Goal: Transaction & Acquisition: Subscribe to service/newsletter

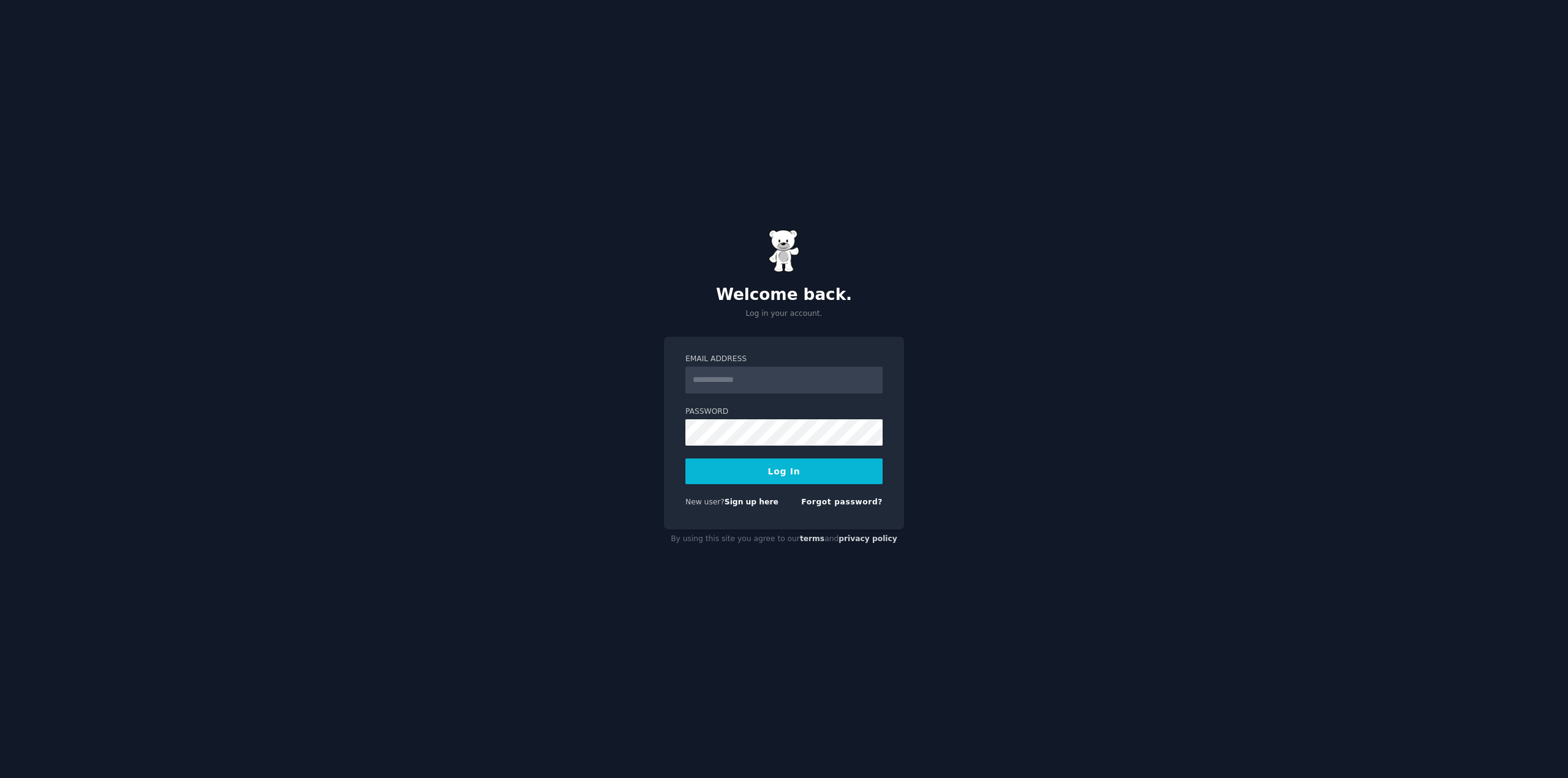
click at [759, 380] on input "Email Address" at bounding box center [784, 380] width 197 height 27
click at [754, 504] on link "Sign up here" at bounding box center [752, 502] width 54 height 8
click at [748, 387] on input "Email Address" at bounding box center [784, 380] width 197 height 27
click at [754, 379] on input "Email Address" at bounding box center [784, 380] width 197 height 27
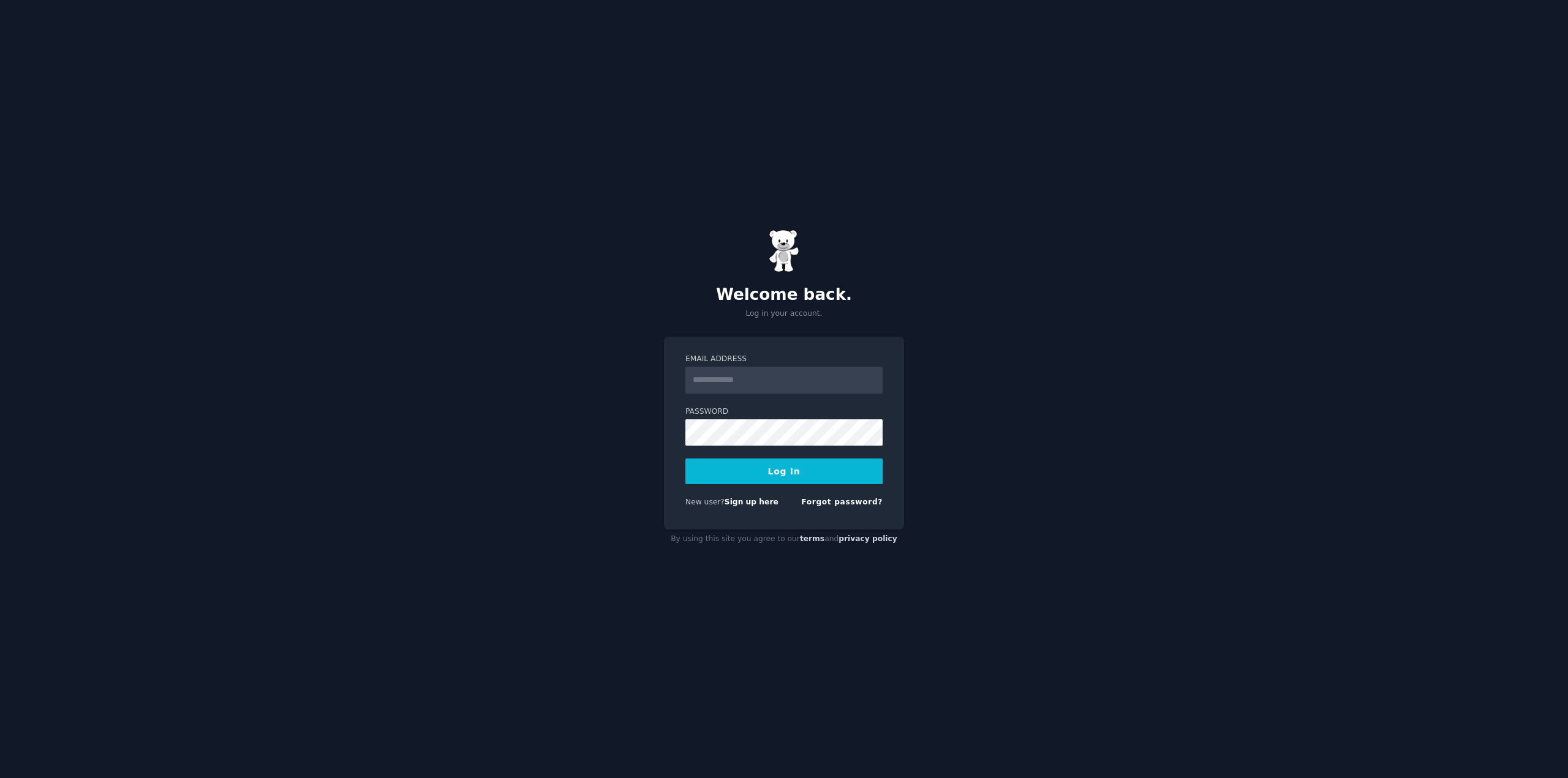
click at [754, 379] on input "Email Address" at bounding box center [784, 380] width 197 height 27
click at [764, 376] on input "Email Address" at bounding box center [784, 380] width 197 height 27
type input "**********"
click at [838, 467] on button "Log In" at bounding box center [784, 471] width 197 height 26
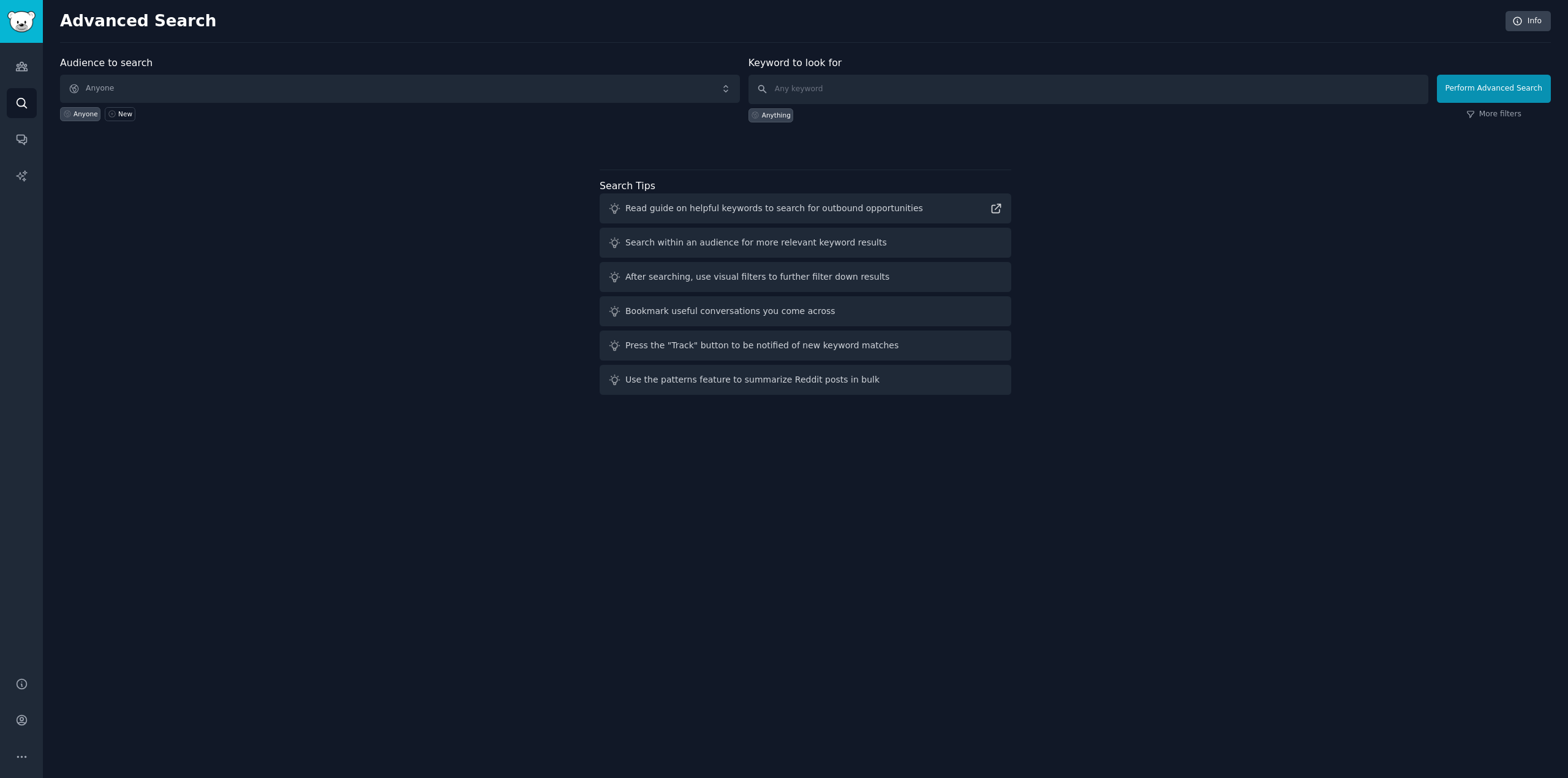
click at [319, 224] on div "Audience to search Anyone Anyone New Keyword to look for Anything Perform Advan…" at bounding box center [805, 227] width 1491 height 344
drag, startPoint x: 189, startPoint y: 0, endPoint x: 394, endPoint y: 233, distance: 310.3
click at [394, 233] on div "Audience to search Anyone Anyone New Keyword to look for Anything Perform Advan…" at bounding box center [805, 227] width 1491 height 344
click at [26, 752] on icon "Sidebar" at bounding box center [21, 757] width 13 height 13
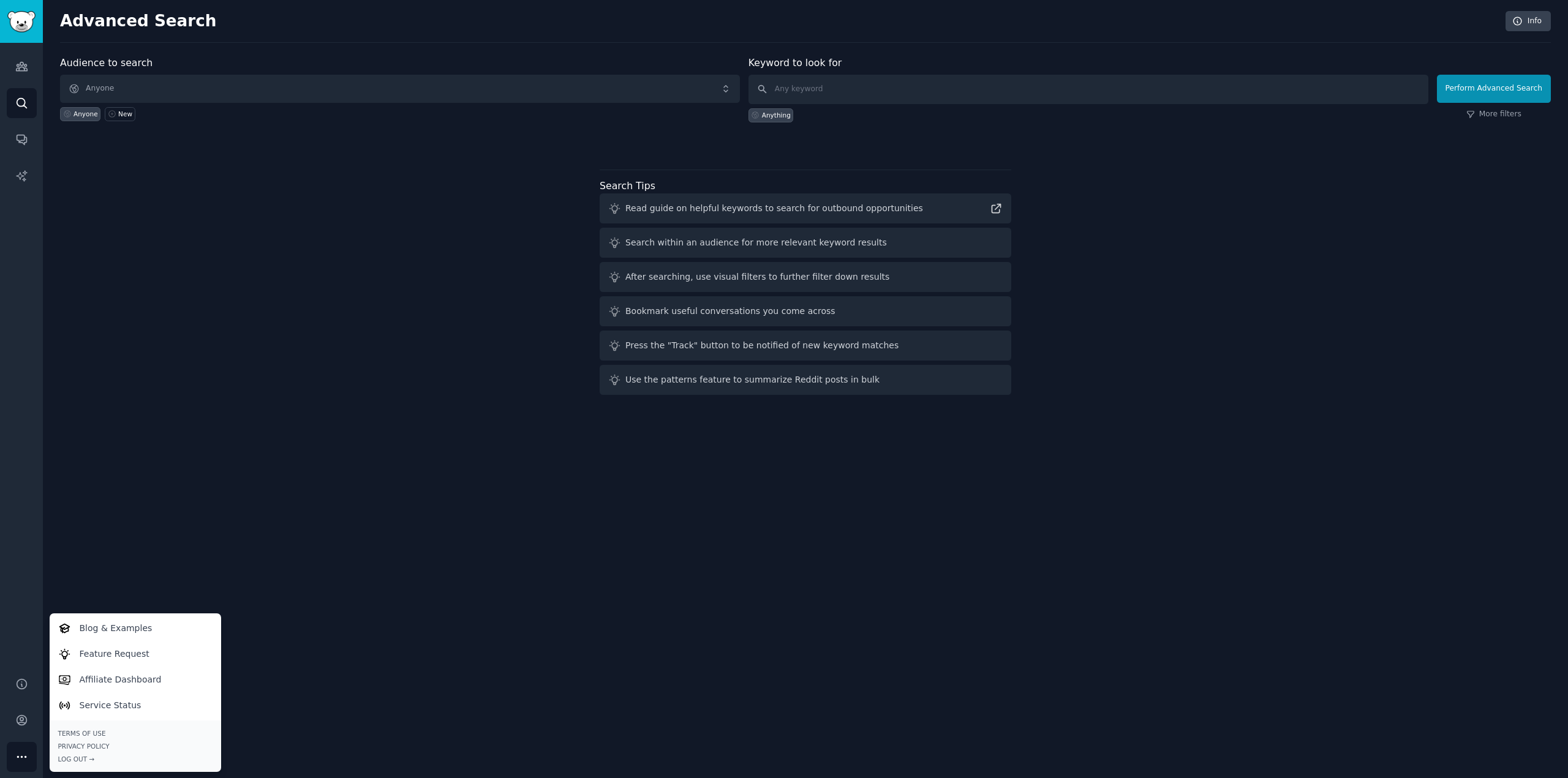
drag, startPoint x: 166, startPoint y: 454, endPoint x: 351, endPoint y: 343, distance: 215.7
click at [166, 454] on div "Advanced Search Info Audience to search Anyone Anyone New Keyword to look for A…" at bounding box center [805, 389] width 1525 height 778
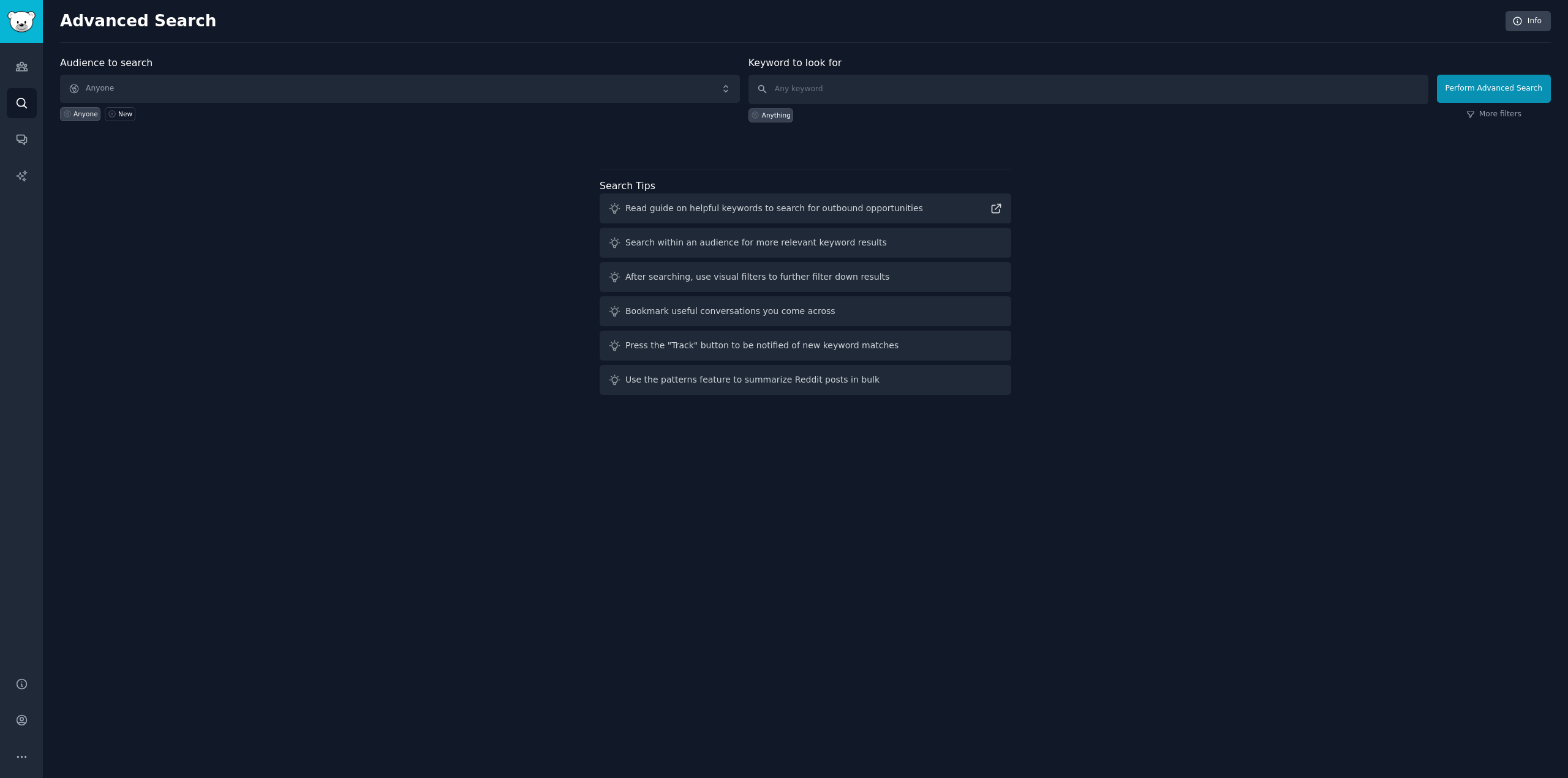
click at [126, 61] on label "Audience to search" at bounding box center [106, 62] width 93 height 11
drag, startPoint x: 245, startPoint y: 255, endPoint x: 270, endPoint y: 258, distance: 25.2
click at [255, 258] on div "Audience to search Anyone Anyone New Keyword to look for Anything Perform Advan…" at bounding box center [805, 227] width 1491 height 344
click at [418, 249] on div "Audience to search Anyone Anyone New Keyword to look for Anything Perform Advan…" at bounding box center [805, 227] width 1491 height 344
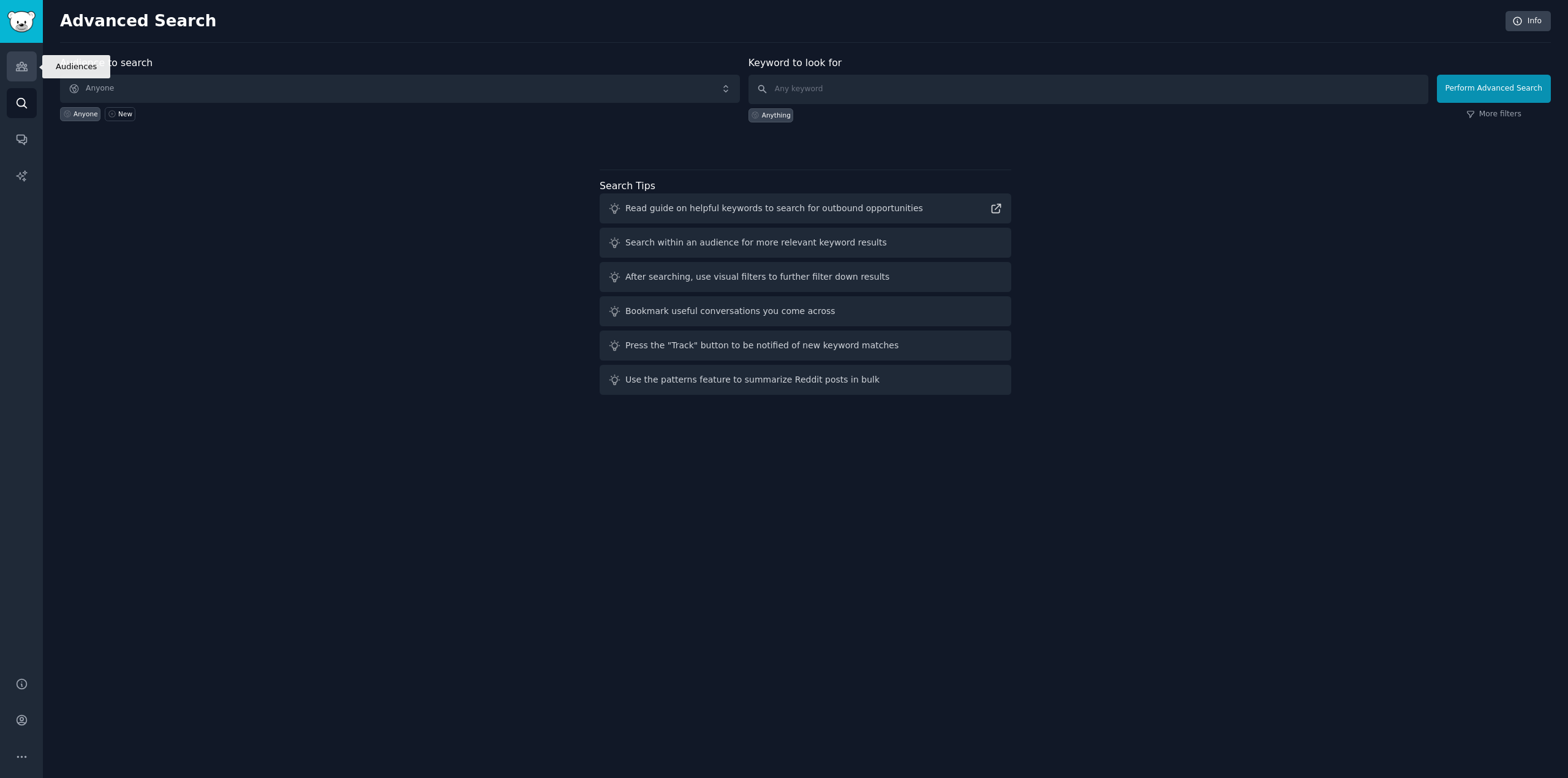
click at [14, 71] on link "Audiences" at bounding box center [22, 66] width 30 height 30
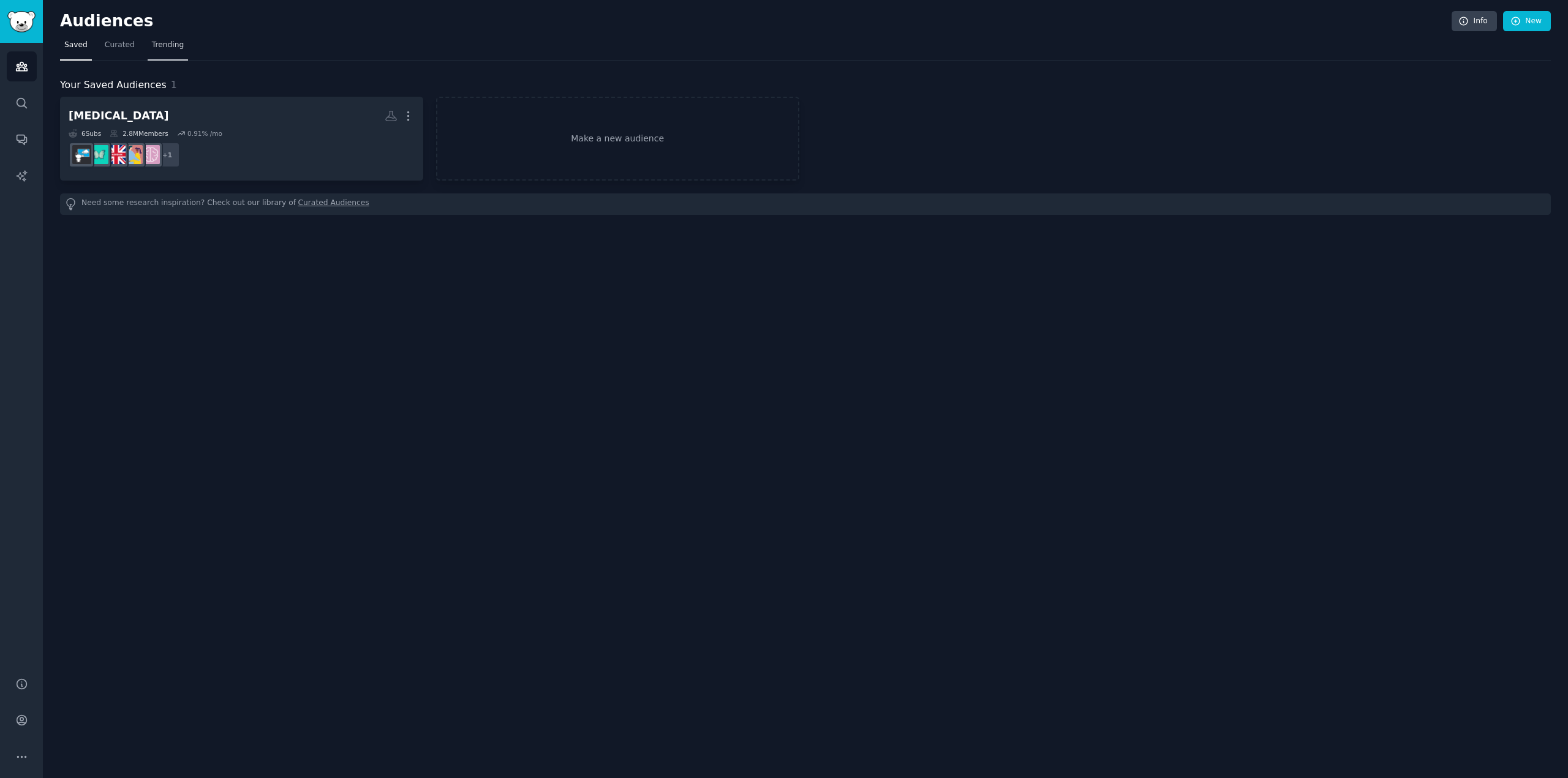
click at [164, 47] on span "Trending" at bounding box center [168, 45] width 32 height 11
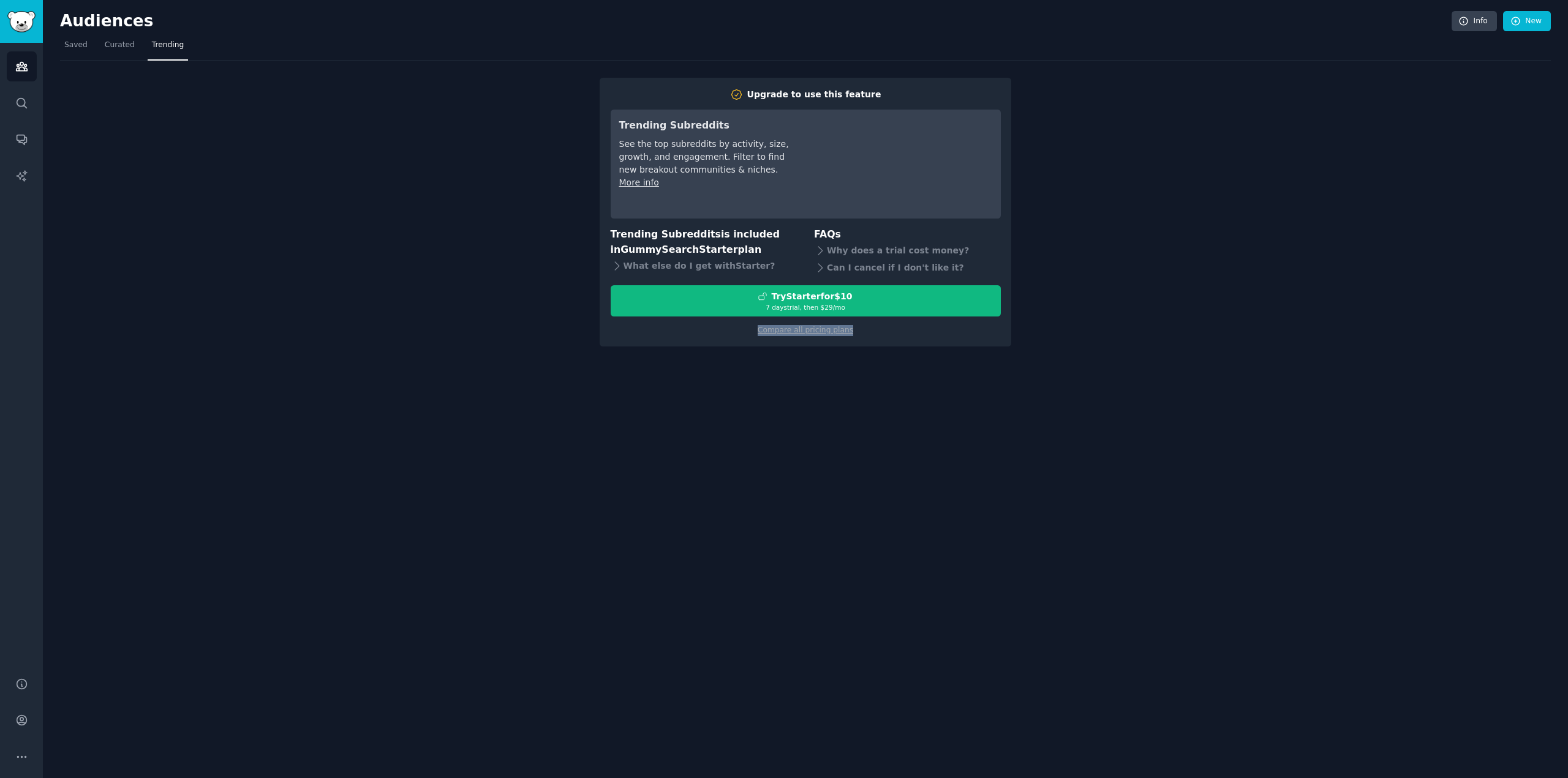
drag, startPoint x: 811, startPoint y: 348, endPoint x: 888, endPoint y: 442, distance: 121.5
click at [932, 376] on div "Audiences Info New Saved Curated Trending Upgrade to use this feature Trending …" at bounding box center [805, 389] width 1525 height 778
click at [871, 448] on div "Audiences Info New Saved Curated Trending Upgrade to use this feature Trending …" at bounding box center [805, 389] width 1525 height 778
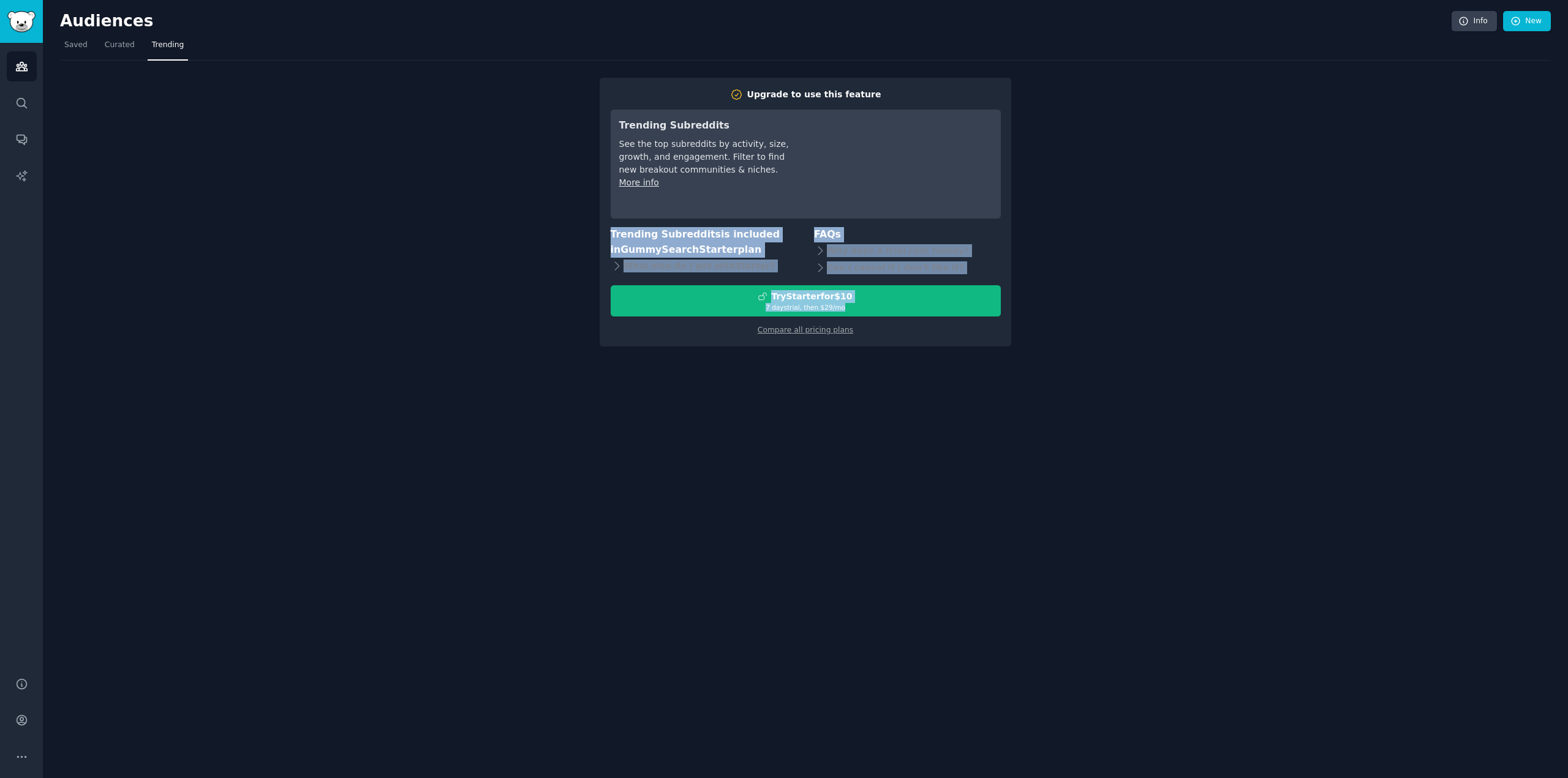
drag, startPoint x: 552, startPoint y: 387, endPoint x: 521, endPoint y: 212, distance: 177.7
click at [525, 221] on div "Audiences Info New Saved Curated Trending Upgrade to use this feature Trending …" at bounding box center [805, 389] width 1525 height 778
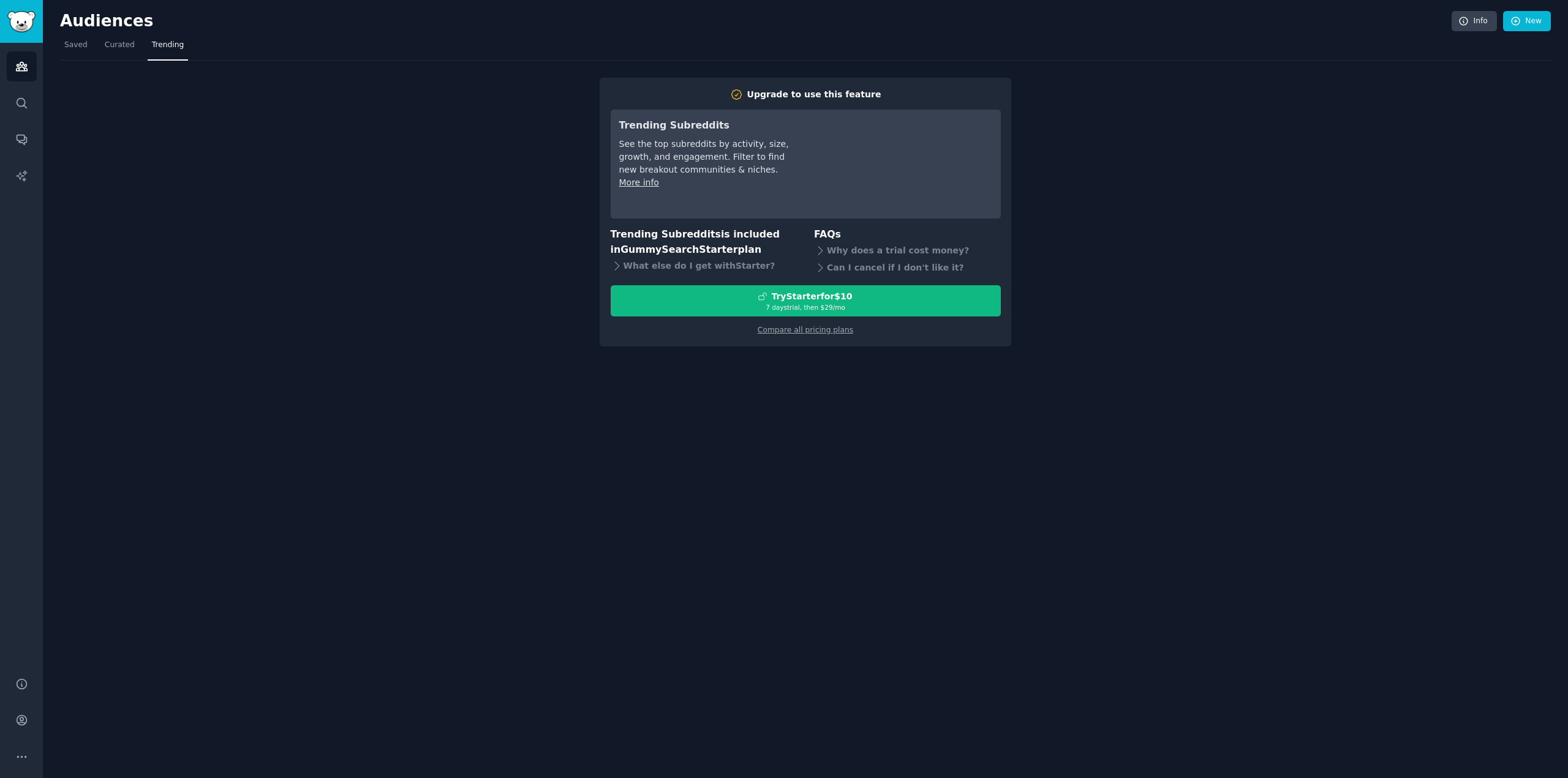
drag, startPoint x: 521, startPoint y: 212, endPoint x: 575, endPoint y: 217, distance: 54.2
click at [525, 212] on div "Upgrade to use this feature Trending Subreddits See the top subreddits by activ…" at bounding box center [805, 204] width 1491 height 286
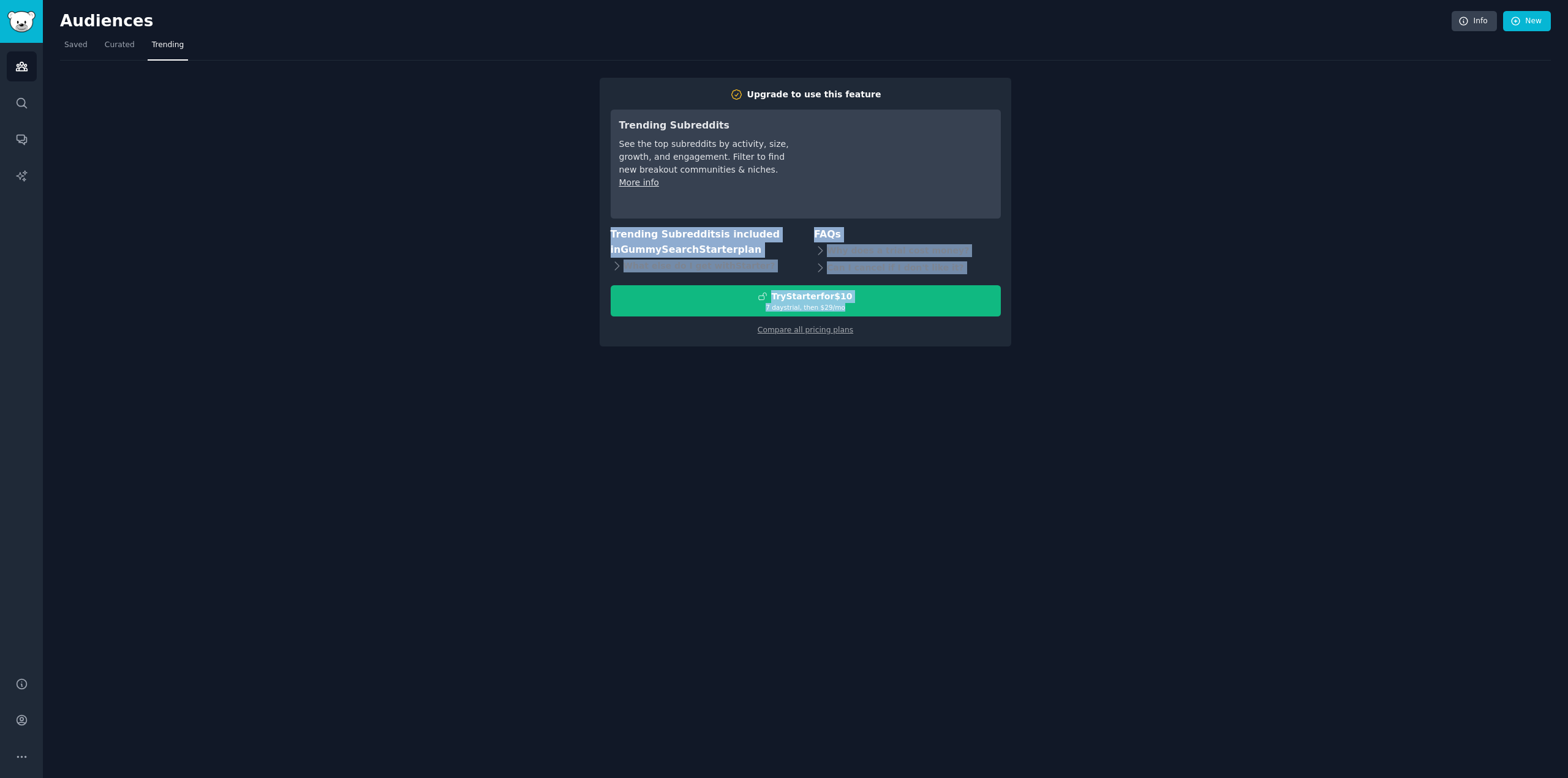
drag, startPoint x: 672, startPoint y: 369, endPoint x: 703, endPoint y: 405, distance: 47.5
click at [695, 394] on div "Audiences Info New Saved Curated Trending Upgrade to use this feature Trending …" at bounding box center [805, 389] width 1525 height 778
click at [703, 405] on div "Audiences Info New Saved Curated Trending Upgrade to use this feature Trending …" at bounding box center [805, 389] width 1525 height 778
drag, startPoint x: 690, startPoint y: 365, endPoint x: 582, endPoint y: 238, distance: 166.7
click at [589, 245] on div "Audiences Info New Saved Curated Trending Upgrade to use this feature Trending …" at bounding box center [805, 389] width 1525 height 778
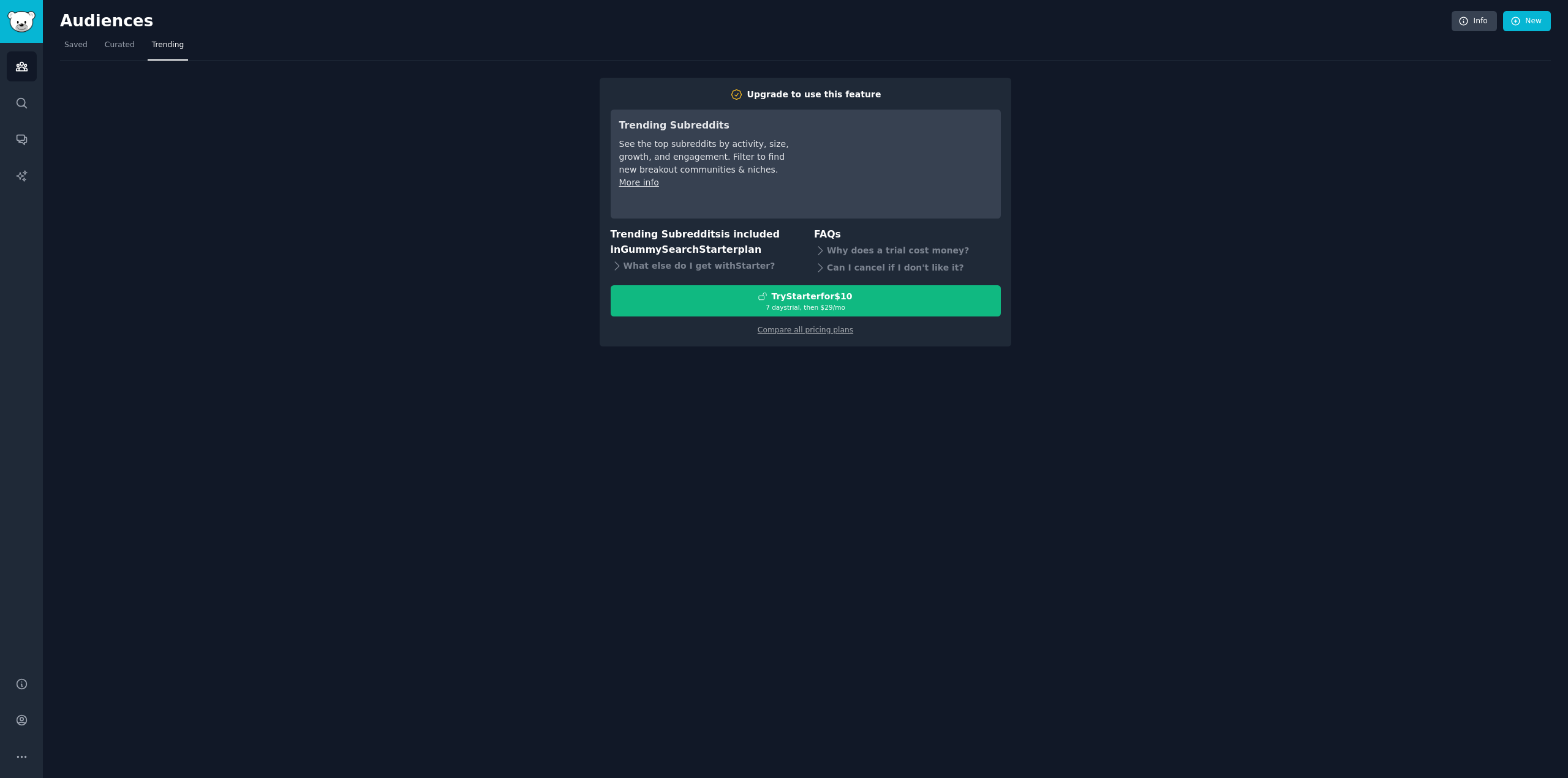
drag, startPoint x: 580, startPoint y: 236, endPoint x: 582, endPoint y: 212, distance: 24.1
click at [580, 232] on div "Upgrade to use this feature Trending Subreddits See the top subreddits by activ…" at bounding box center [805, 204] width 1491 height 286
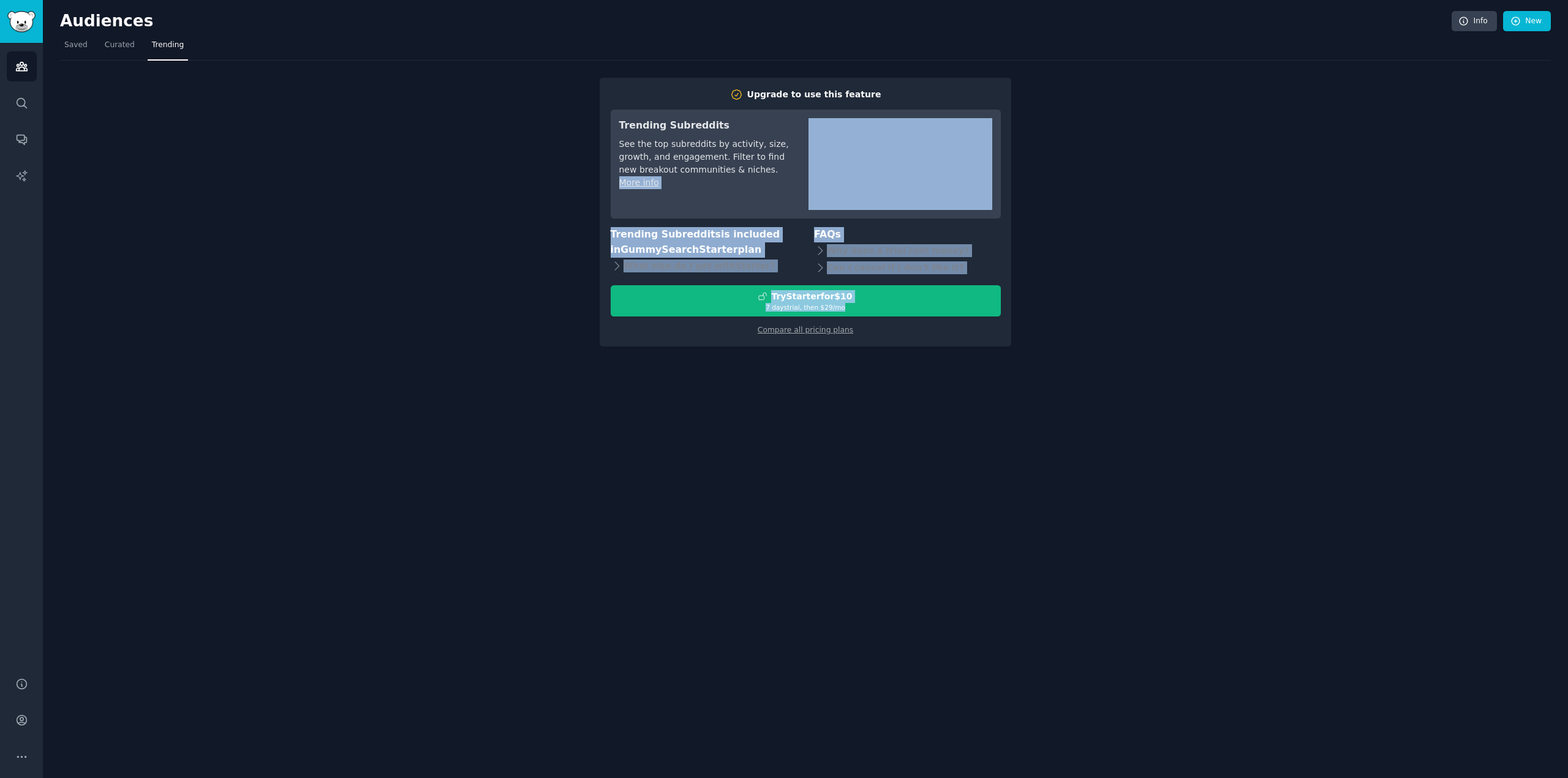
drag, startPoint x: 594, startPoint y: 239, endPoint x: 767, endPoint y: 445, distance: 269.0
click at [765, 445] on div "Audiences Info New Saved Curated Trending Upgrade to use this feature Trending …" at bounding box center [805, 389] width 1525 height 778
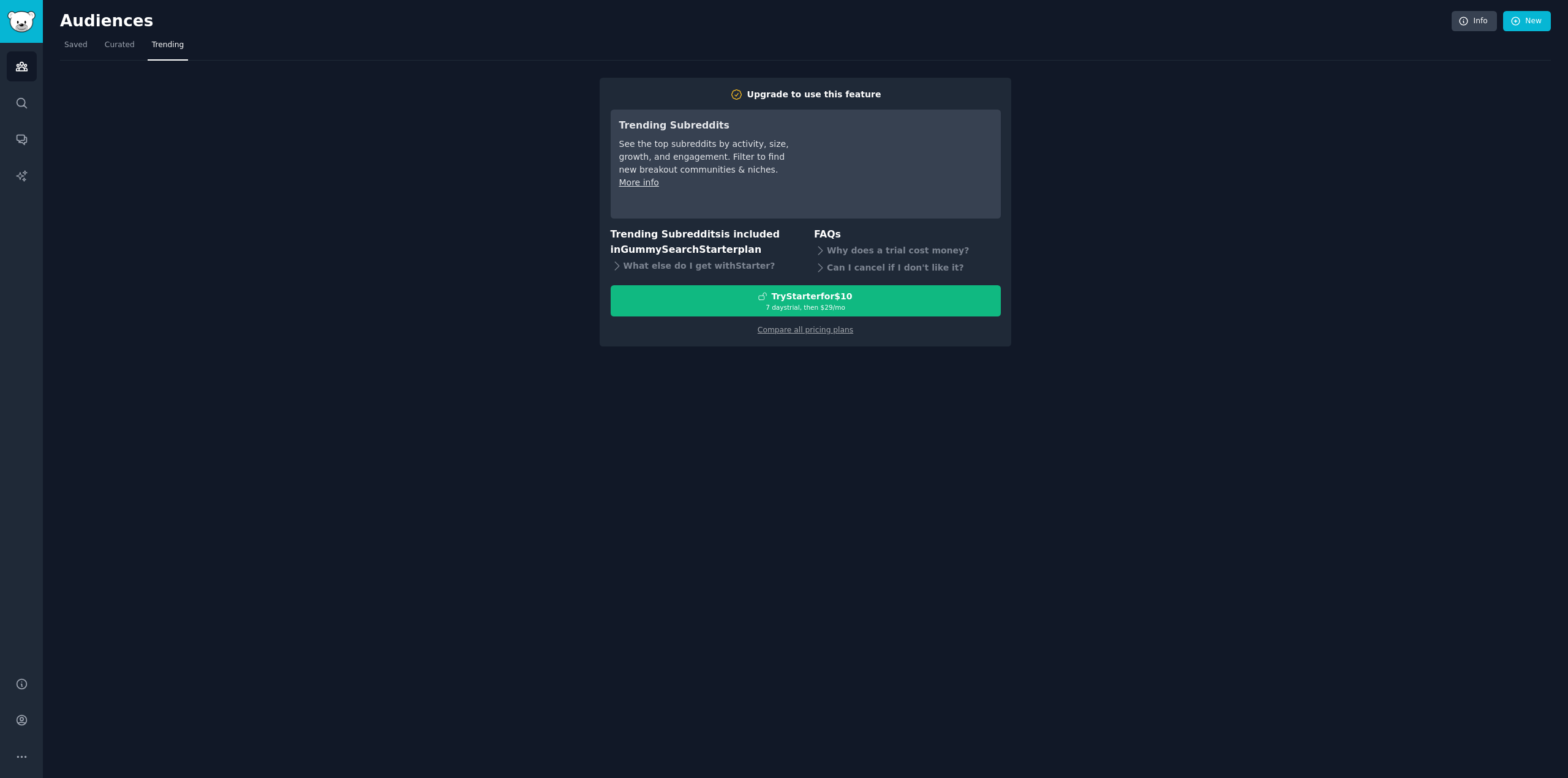
click at [767, 445] on div "Audiences Info New Saved Curated Trending Upgrade to use this feature Trending …" at bounding box center [805, 389] width 1525 height 778
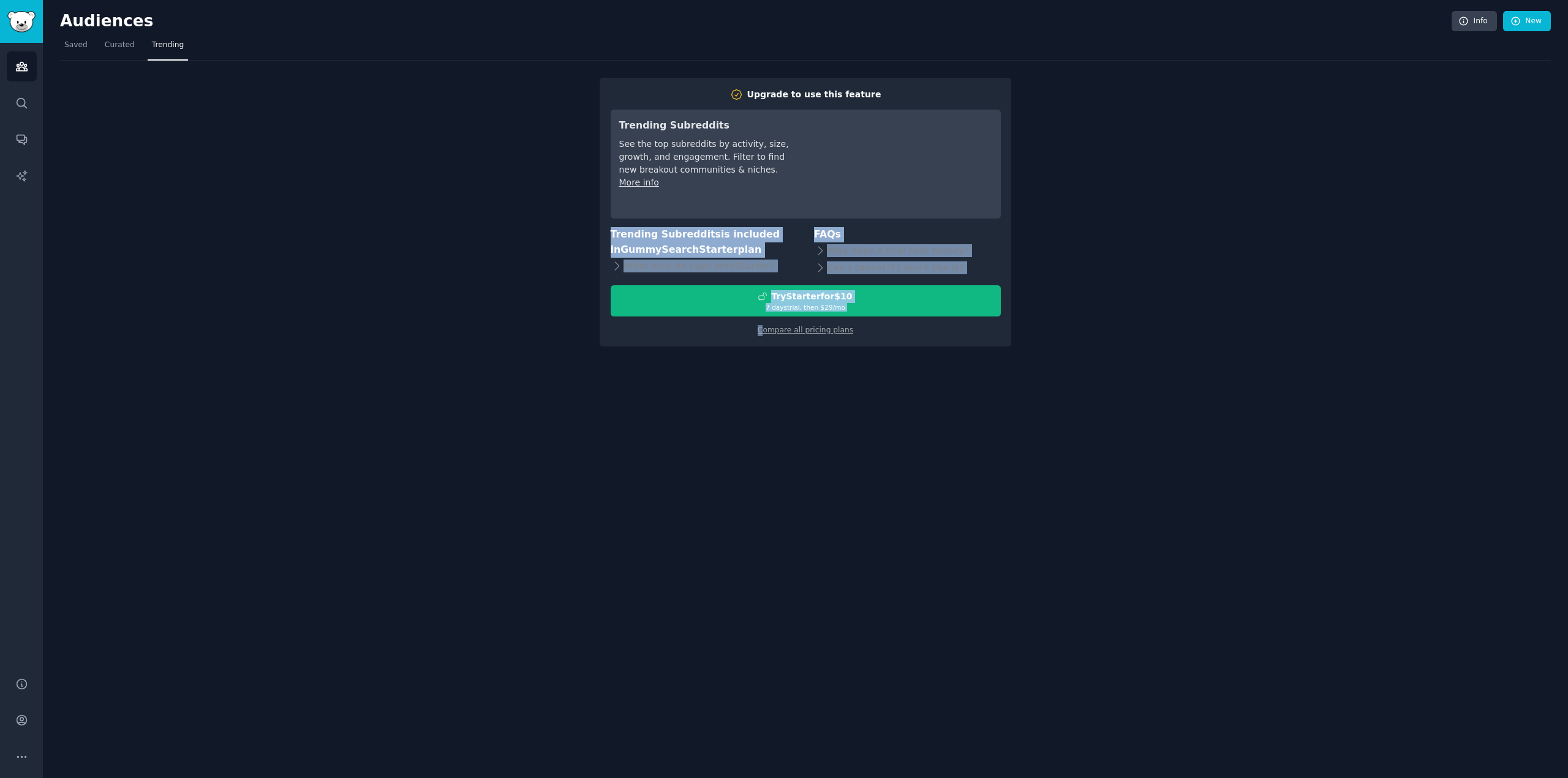
drag, startPoint x: 769, startPoint y: 444, endPoint x: 577, endPoint y: 233, distance: 285.3
click at [578, 234] on div "Audiences Info New Saved Curated Trending Upgrade to use this feature Trending …" at bounding box center [805, 389] width 1525 height 778
drag, startPoint x: 576, startPoint y: 232, endPoint x: 631, endPoint y: 232, distance: 55.0
click at [577, 232] on div "Upgrade to use this feature Trending Subreddits See the top subreddits by activ…" at bounding box center [805, 204] width 1491 height 286
click at [548, 241] on div "Upgrade to use this feature Trending Subreddits See the top subreddits by activ…" at bounding box center [805, 204] width 1491 height 286
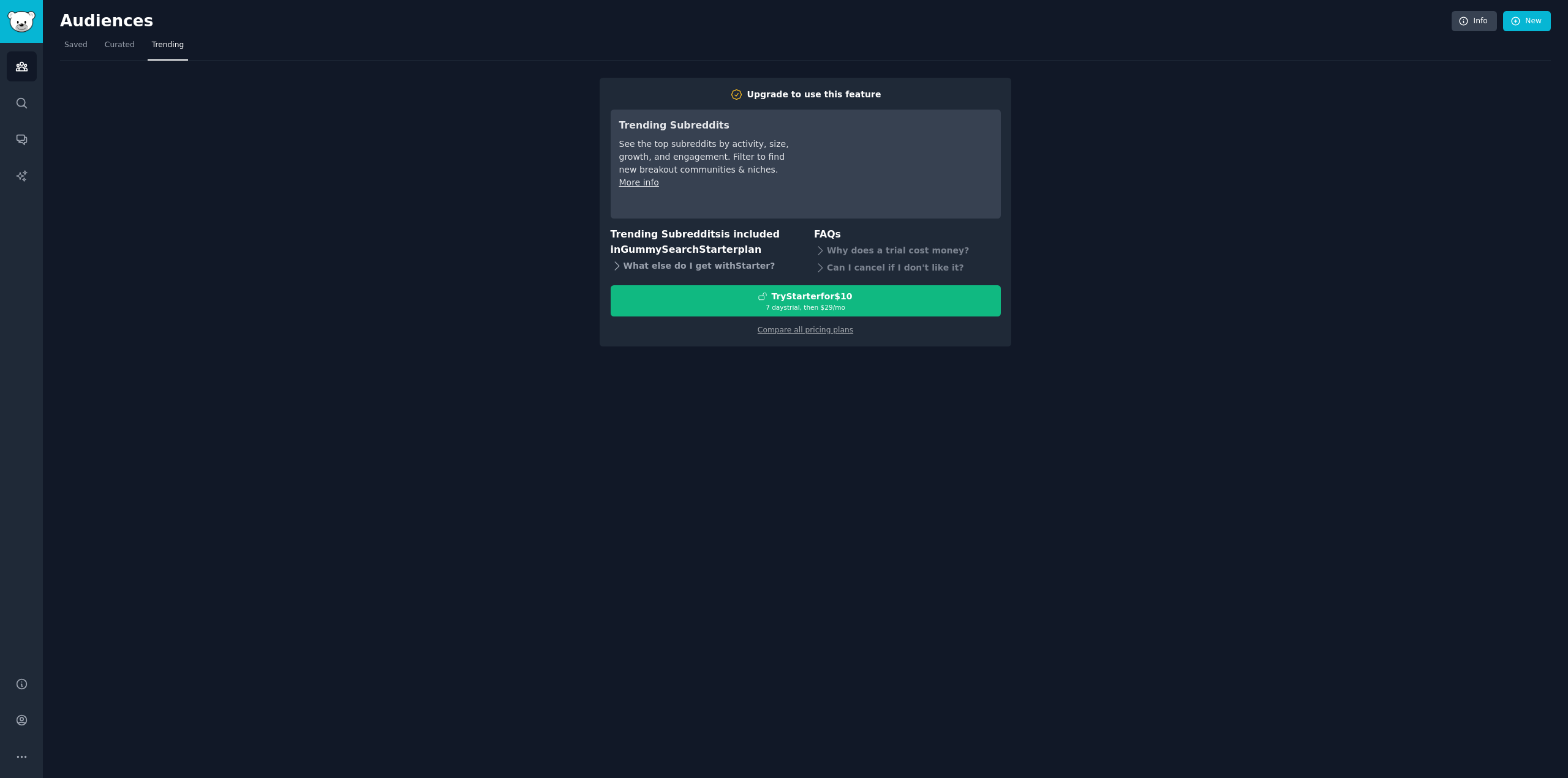
click at [684, 268] on div "What else do I get with Starter ?" at bounding box center [704, 266] width 187 height 17
